Goal: Task Accomplishment & Management: Use online tool/utility

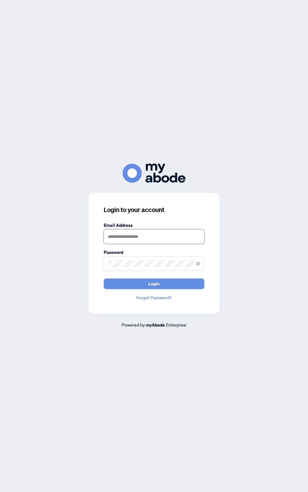
type input "**********"
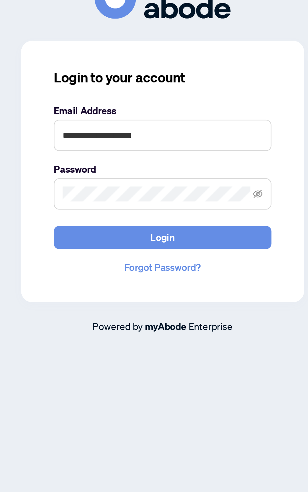
scroll to position [1, 0]
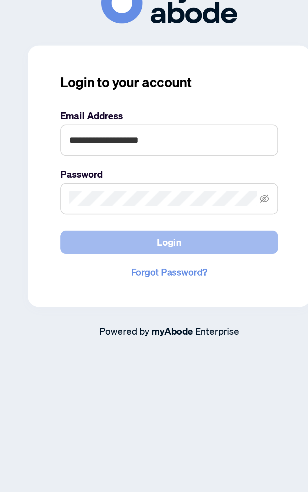
click at [141, 289] on button "Login" at bounding box center [154, 283] width 101 height 11
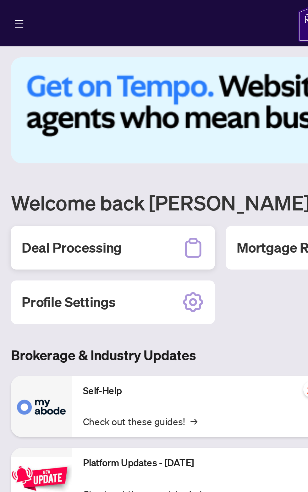
click at [65, 117] on div "Deal Processing" at bounding box center [52, 114] width 94 height 20
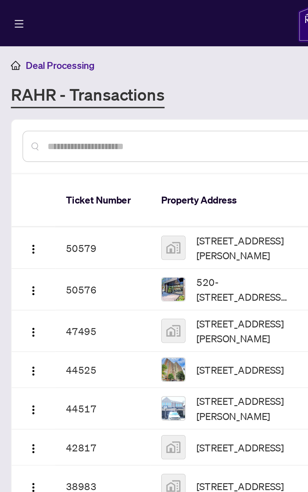
click at [109, 107] on span "[STREET_ADDRESS][PERSON_NAME]" at bounding box center [112, 114] width 43 height 14
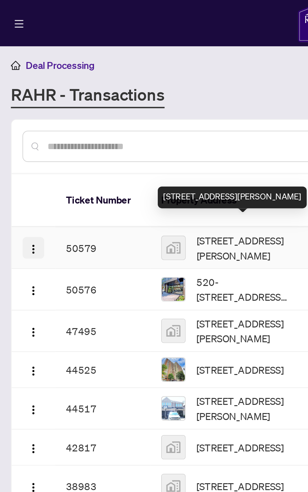
click at [15, 113] on img "button" at bounding box center [15, 115] width 5 height 5
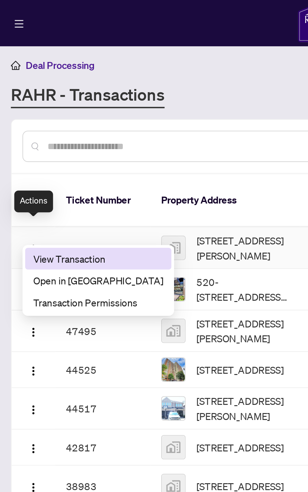
click at [35, 117] on span "View Transaction" at bounding box center [45, 119] width 60 height 7
